Goal: Task Accomplishment & Management: Manage account settings

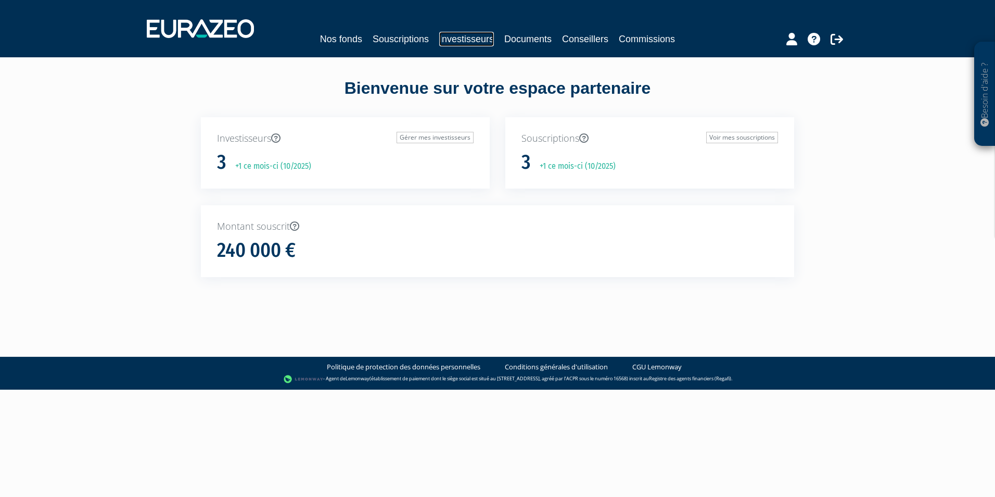
click at [461, 40] on link "Investisseurs" at bounding box center [466, 39] width 55 height 15
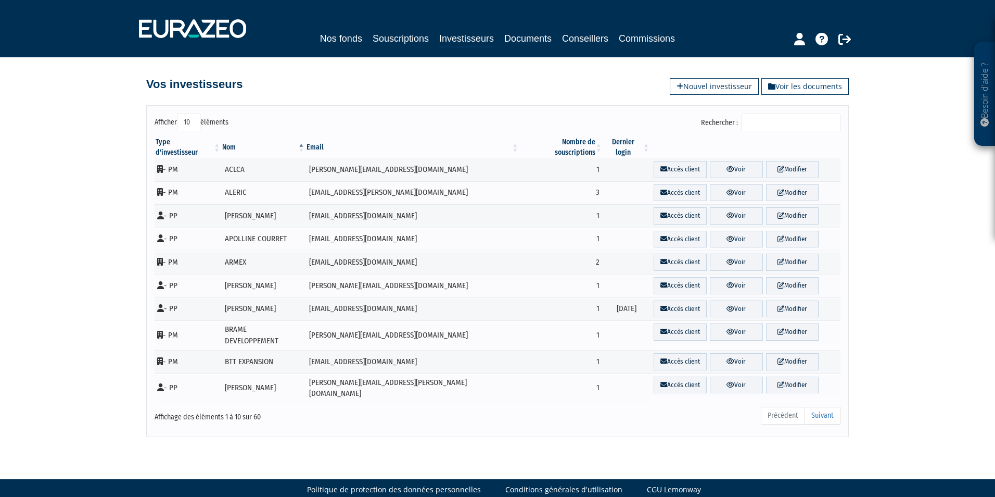
click at [771, 121] on input "Rechercher :" at bounding box center [791, 122] width 99 height 18
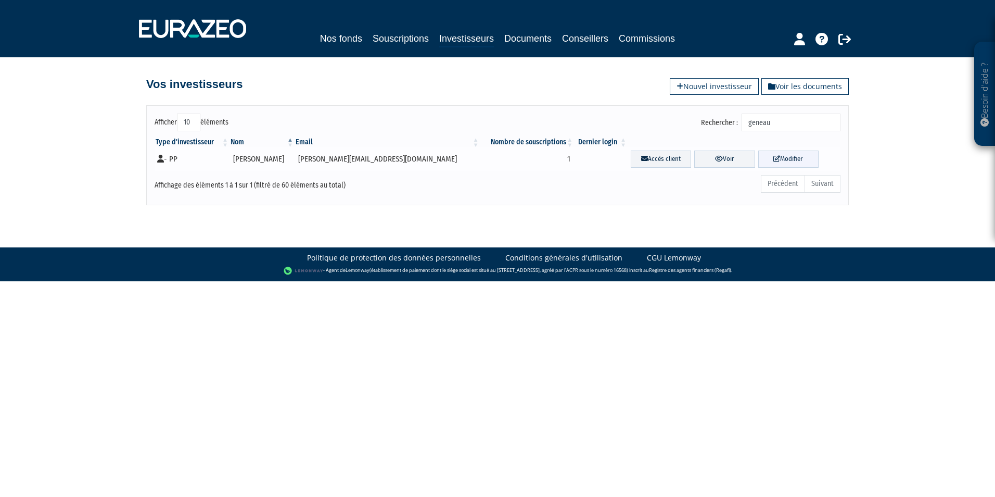
type input "geneau"
click at [783, 158] on link "Modifier" at bounding box center [788, 158] width 60 height 17
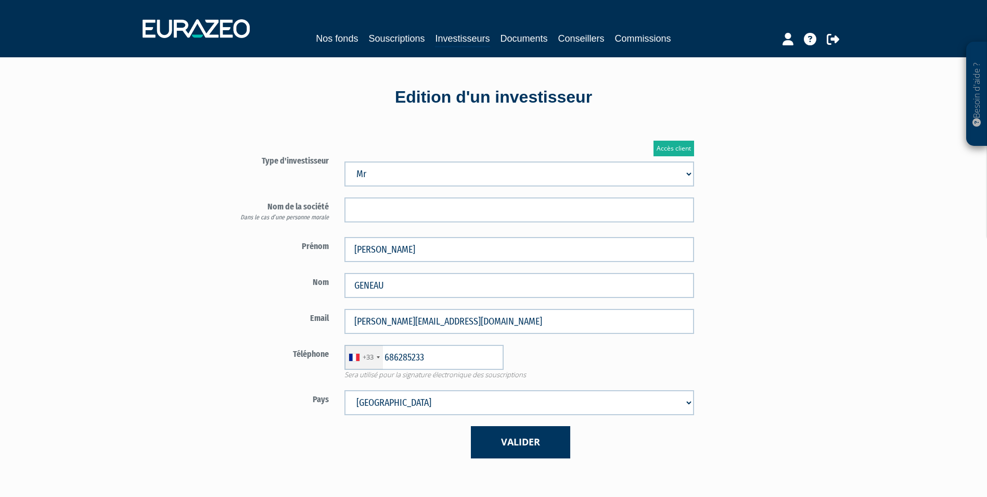
type input "6 86 28 52 33"
click at [525, 441] on button "Valider" at bounding box center [520, 442] width 99 height 32
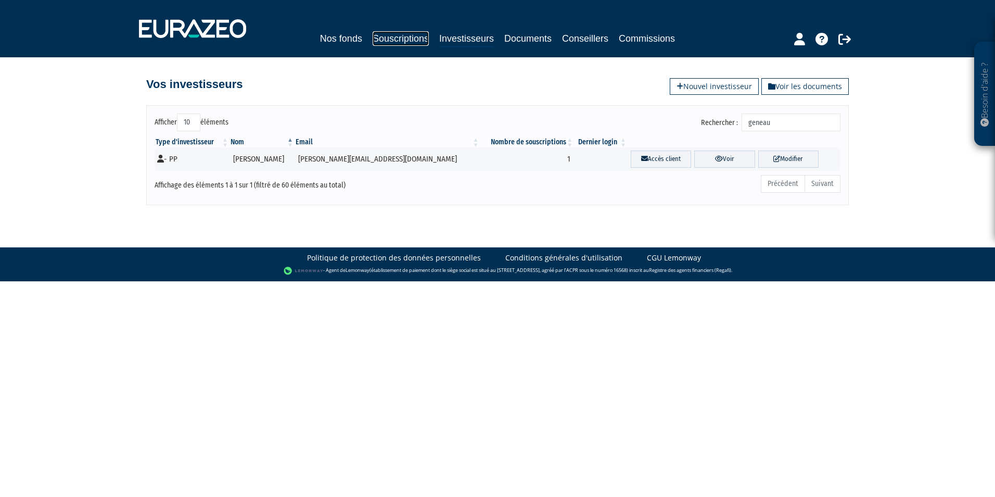
click at [410, 38] on link "Souscriptions" at bounding box center [401, 38] width 56 height 15
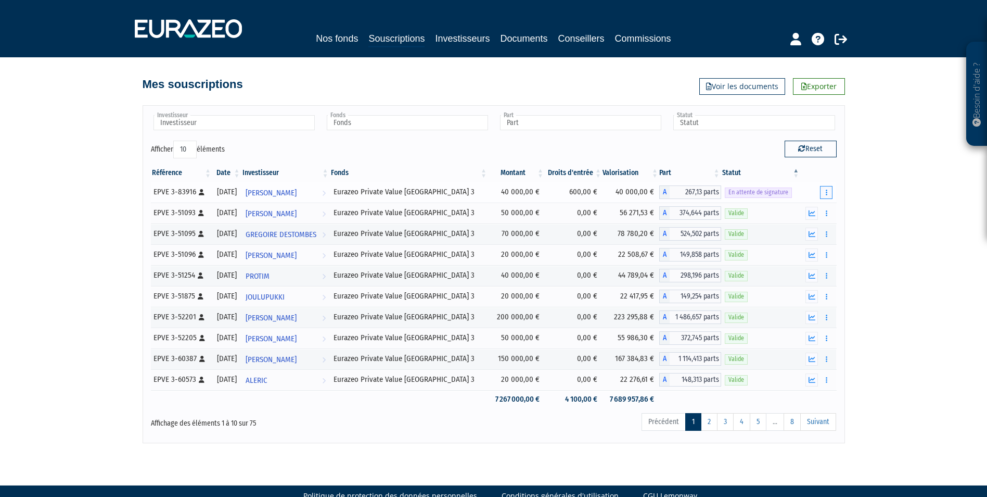
click at [829, 192] on button "button" at bounding box center [826, 192] width 12 height 13
click at [282, 191] on span "Hubert GENEAU" at bounding box center [271, 192] width 51 height 19
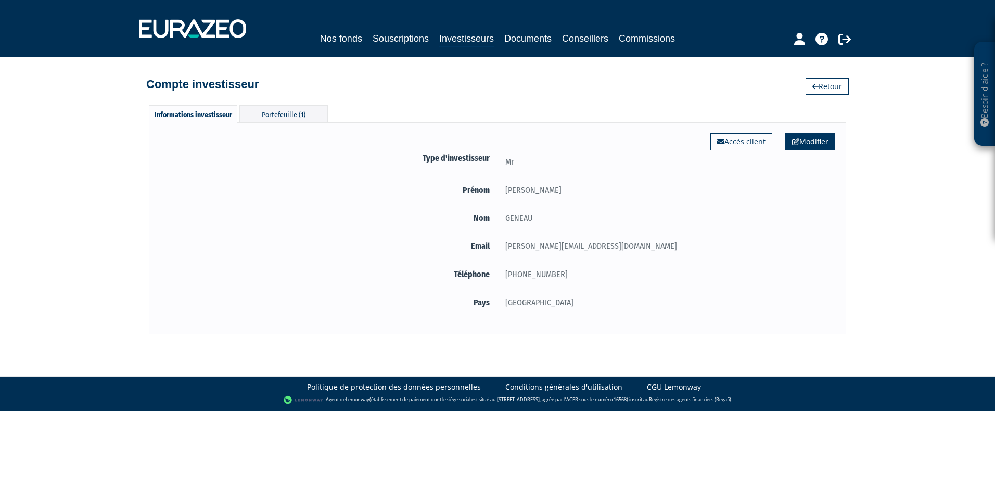
click at [818, 142] on link "Modifier" at bounding box center [810, 141] width 50 height 17
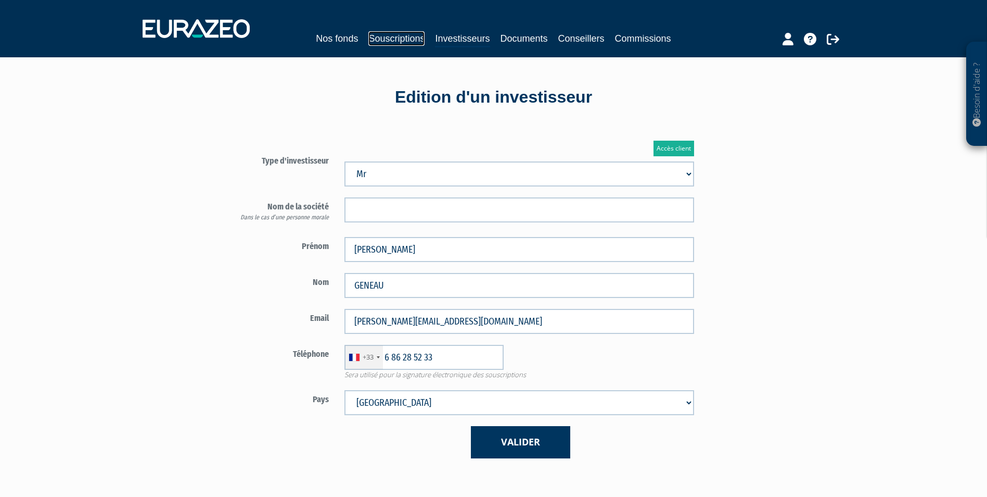
click at [394, 37] on link "Souscriptions" at bounding box center [396, 38] width 56 height 15
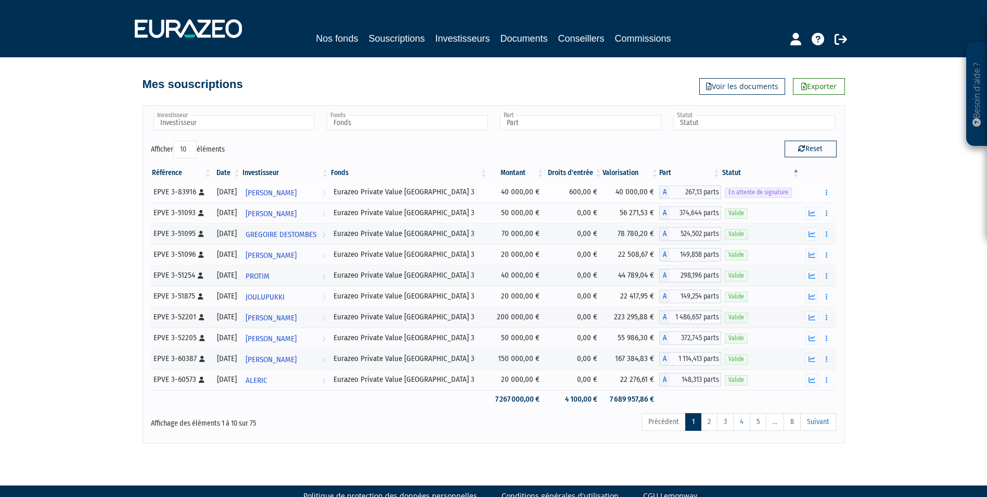
click at [202, 193] on icon at bounding box center [202, 192] width 6 height 6
click at [841, 37] on icon at bounding box center [841, 39] width 12 height 12
